Goal: Transaction & Acquisition: Purchase product/service

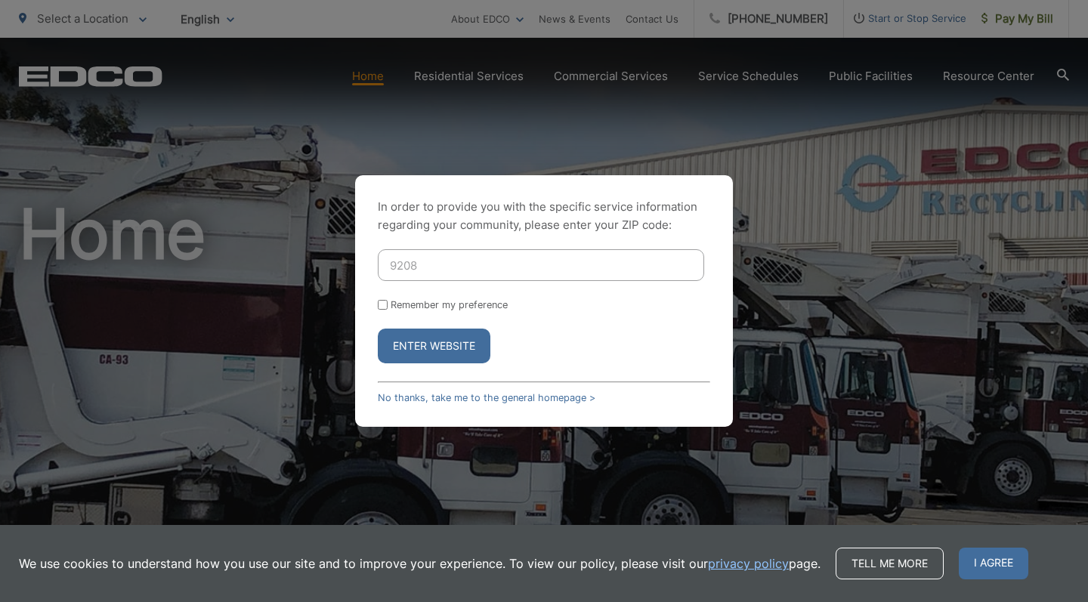
type input "92082"
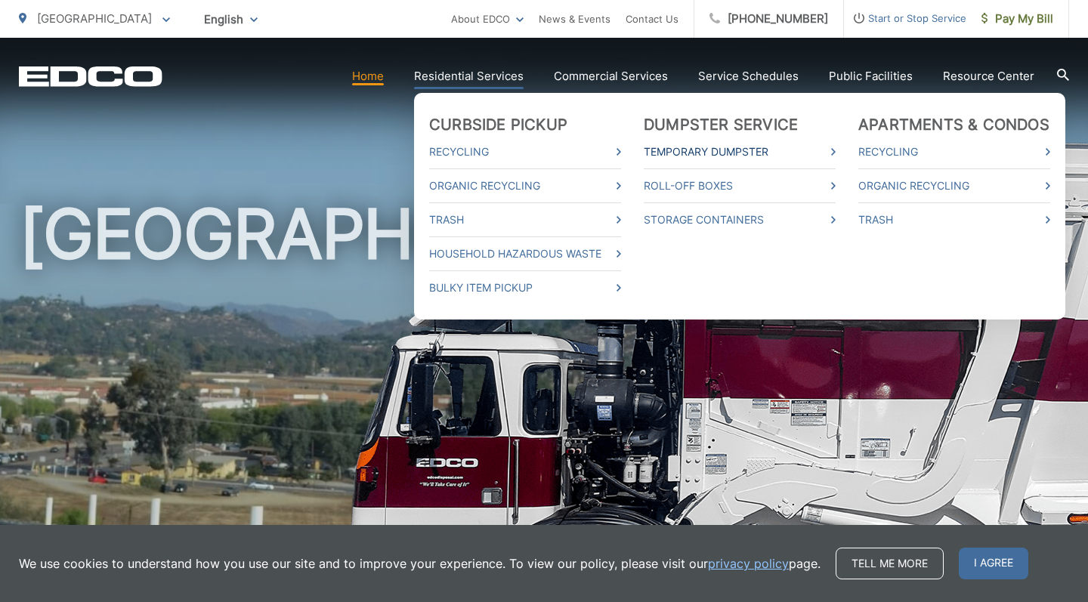
click at [689, 148] on link "Temporary Dumpster" at bounding box center [740, 152] width 192 height 18
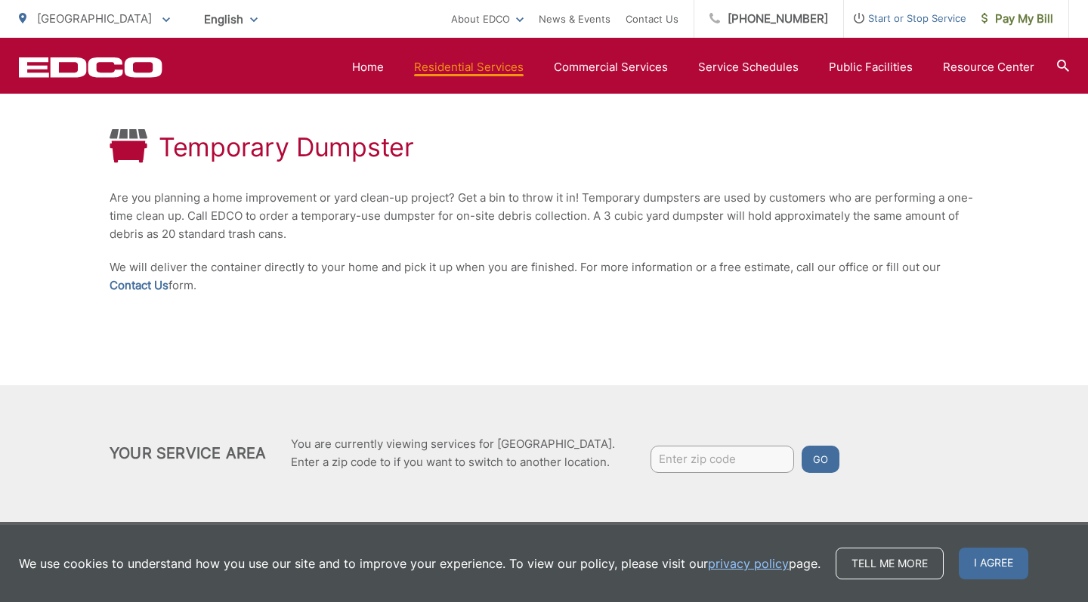
scroll to position [264, 0]
click at [723, 67] on link "Service Schedules" at bounding box center [748, 67] width 101 height 18
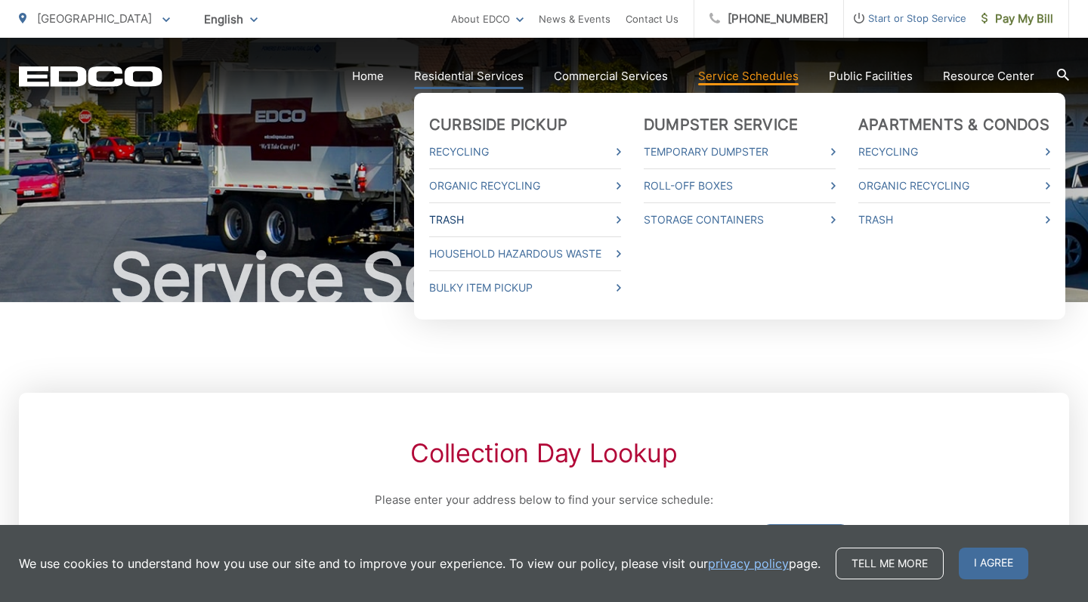
click at [463, 217] on link "Trash" at bounding box center [525, 220] width 192 height 18
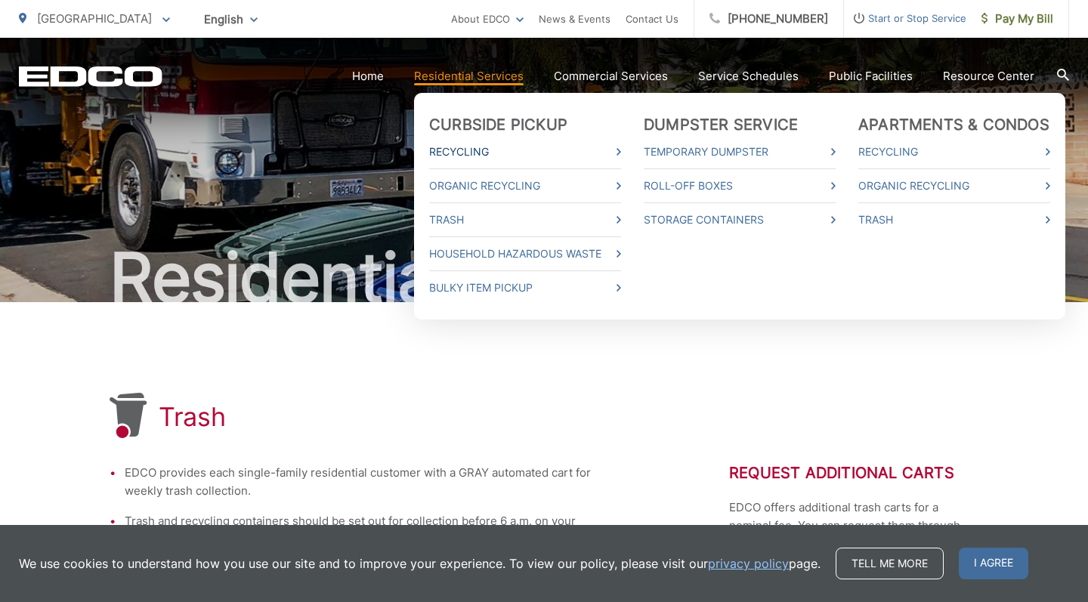
click at [457, 151] on link "Recycling" at bounding box center [525, 152] width 192 height 18
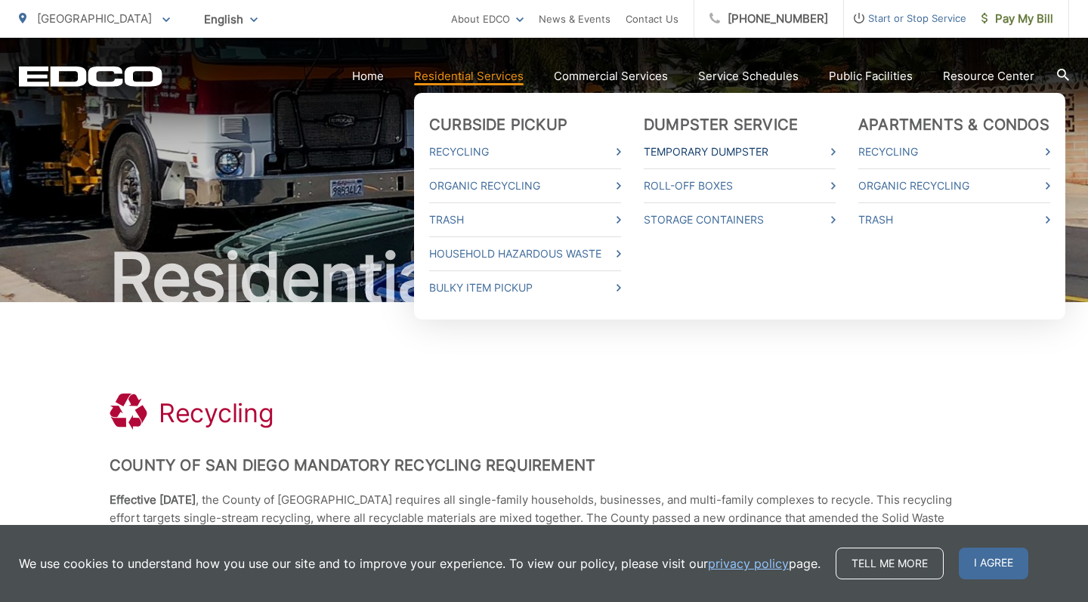
click at [695, 150] on link "Temporary Dumpster" at bounding box center [740, 152] width 192 height 18
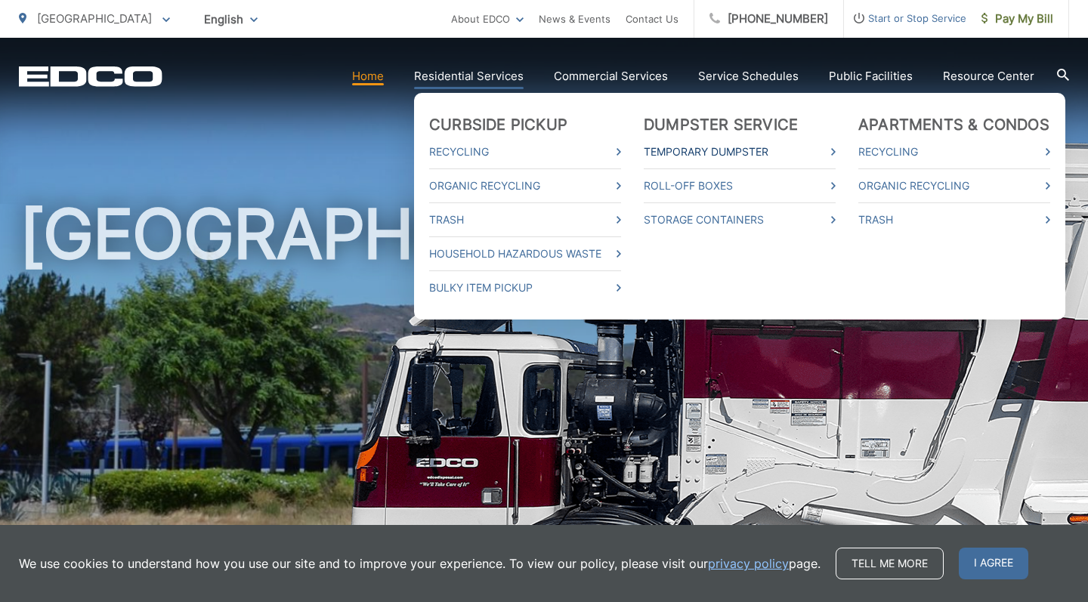
click at [703, 150] on link "Temporary Dumpster" at bounding box center [740, 152] width 192 height 18
